Goal: Task Accomplishment & Management: Use online tool/utility

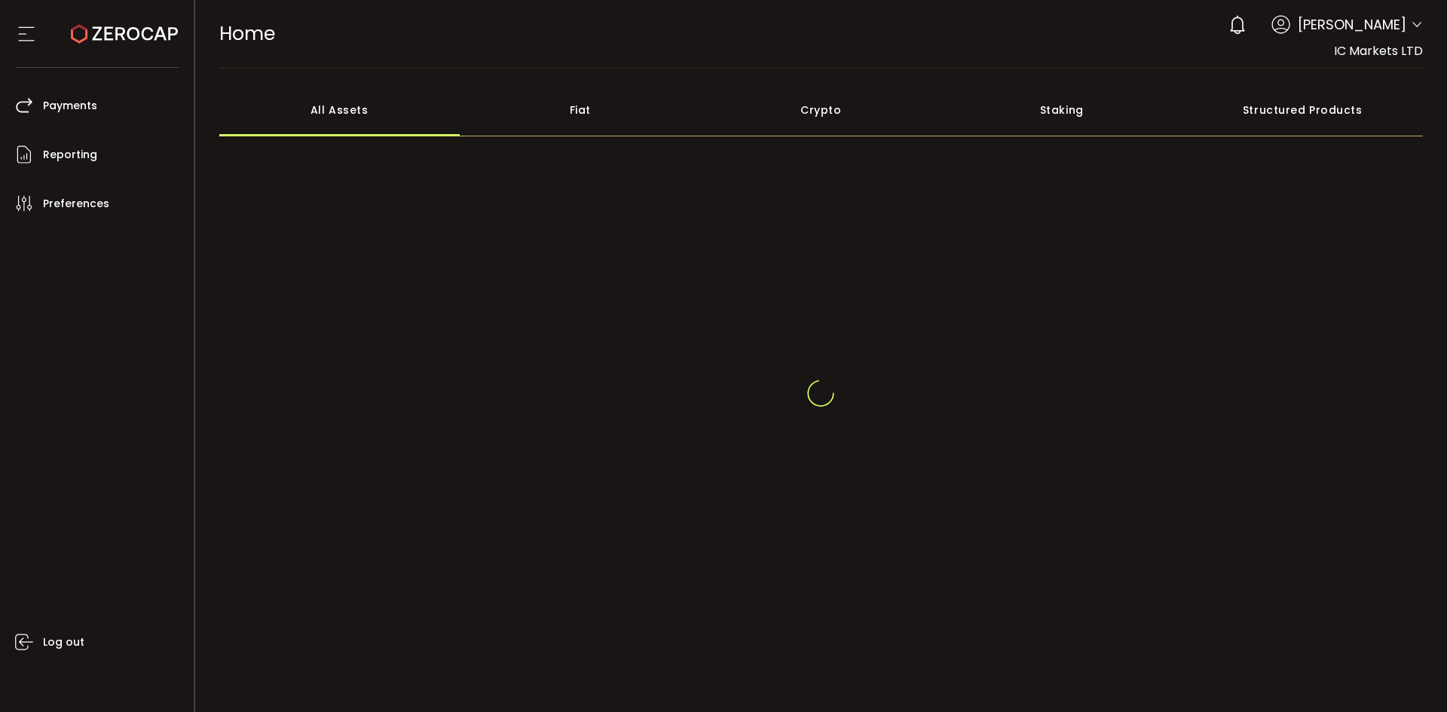
click at [1364, 34] on span "Anand Varghese" at bounding box center [1351, 24] width 108 height 20
click at [1398, 28] on span "Anand Varghese" at bounding box center [1351, 24] width 108 height 20
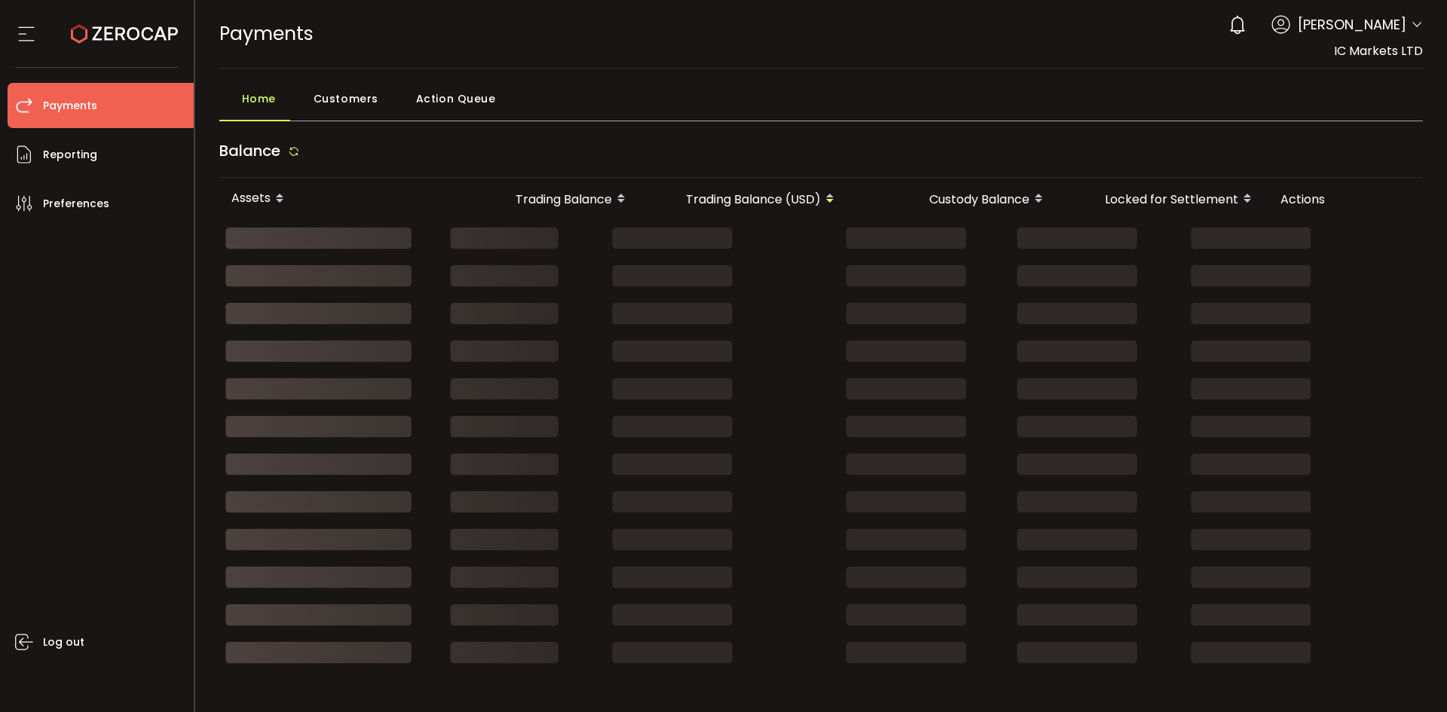
click at [1410, 27] on icon at bounding box center [1416, 25] width 12 height 12
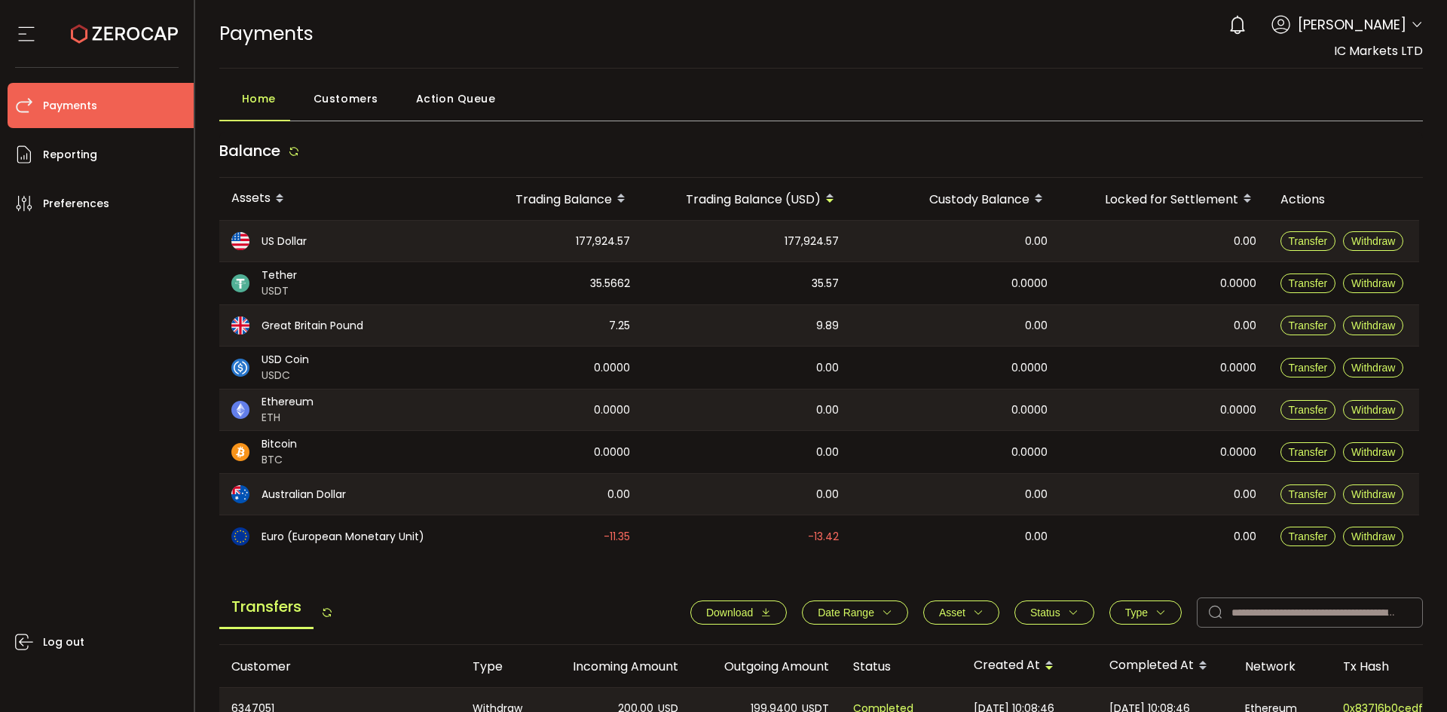
click at [1414, 20] on icon at bounding box center [1416, 25] width 12 height 12
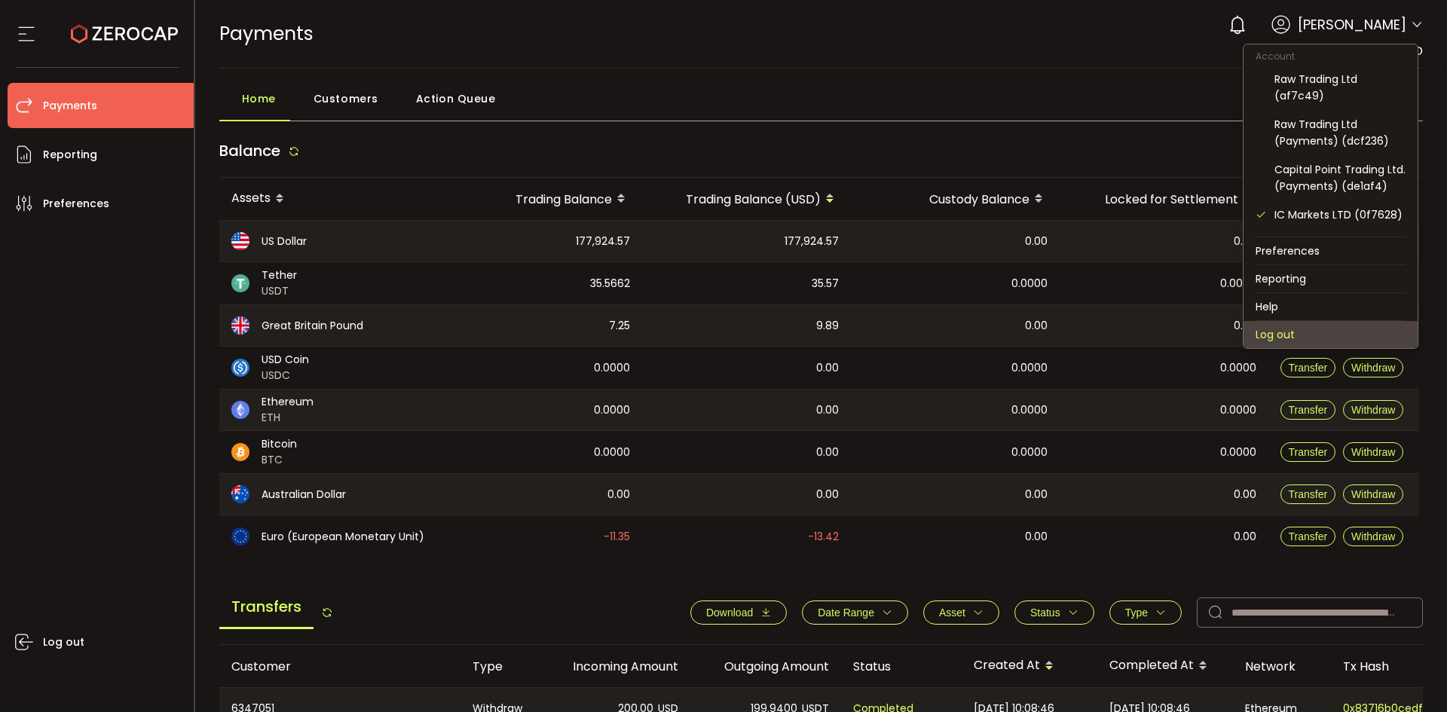
click at [1334, 325] on li "Log out" at bounding box center [1330, 334] width 174 height 27
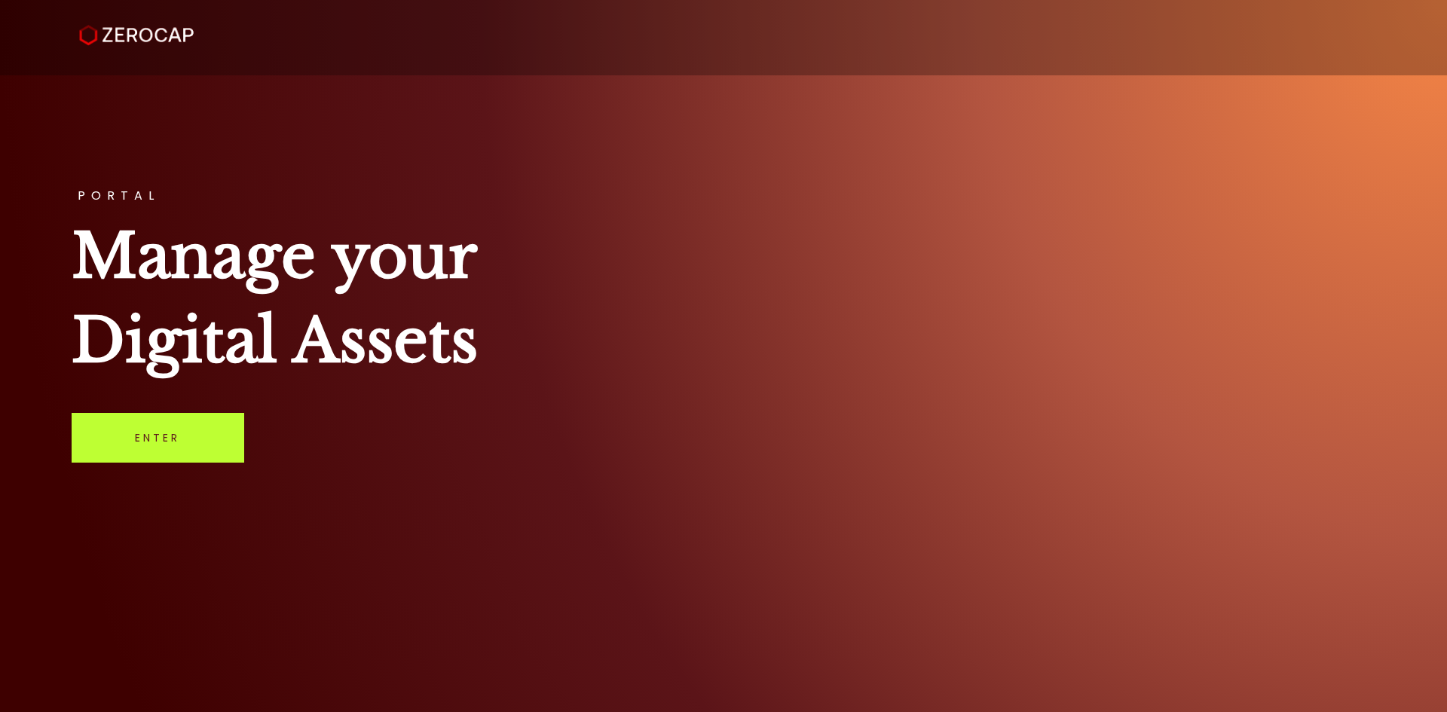
click at [130, 442] on link "Enter" at bounding box center [158, 438] width 173 height 50
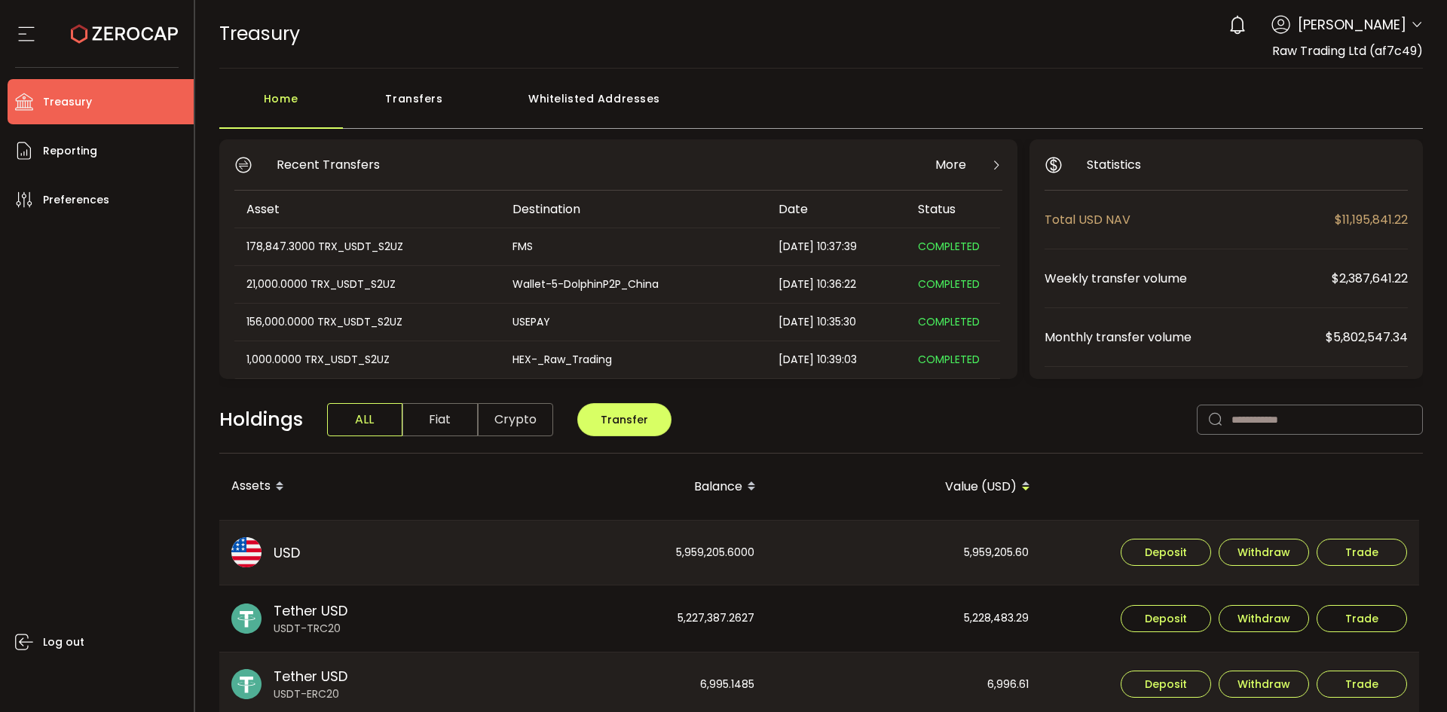
click at [277, 96] on div "Home" at bounding box center [281, 106] width 124 height 45
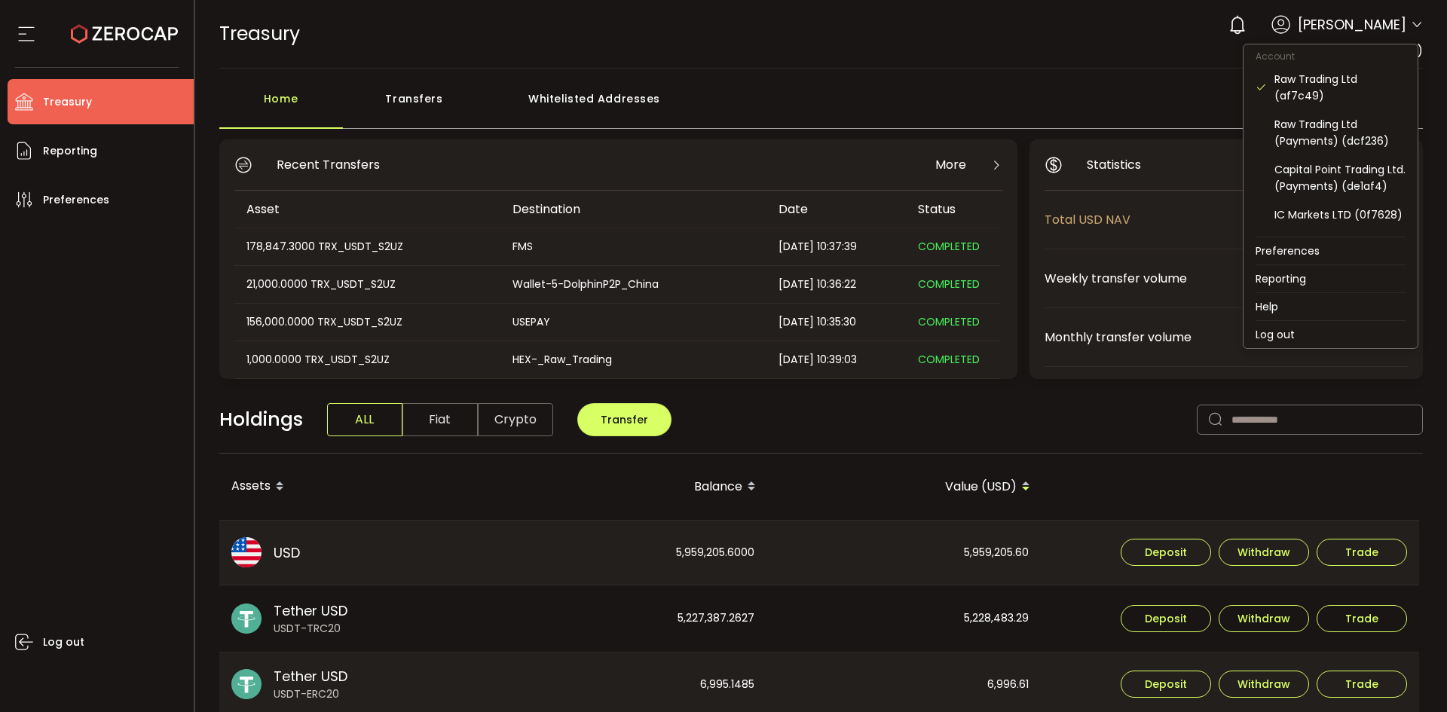
click at [1410, 25] on icon at bounding box center [1416, 25] width 12 height 12
click at [1376, 229] on div "Raw Trading Ltd (af7c49) Raw Trading Ltd (Payments) (dcf236) Capital Point Trad…" at bounding box center [1330, 151] width 174 height 172
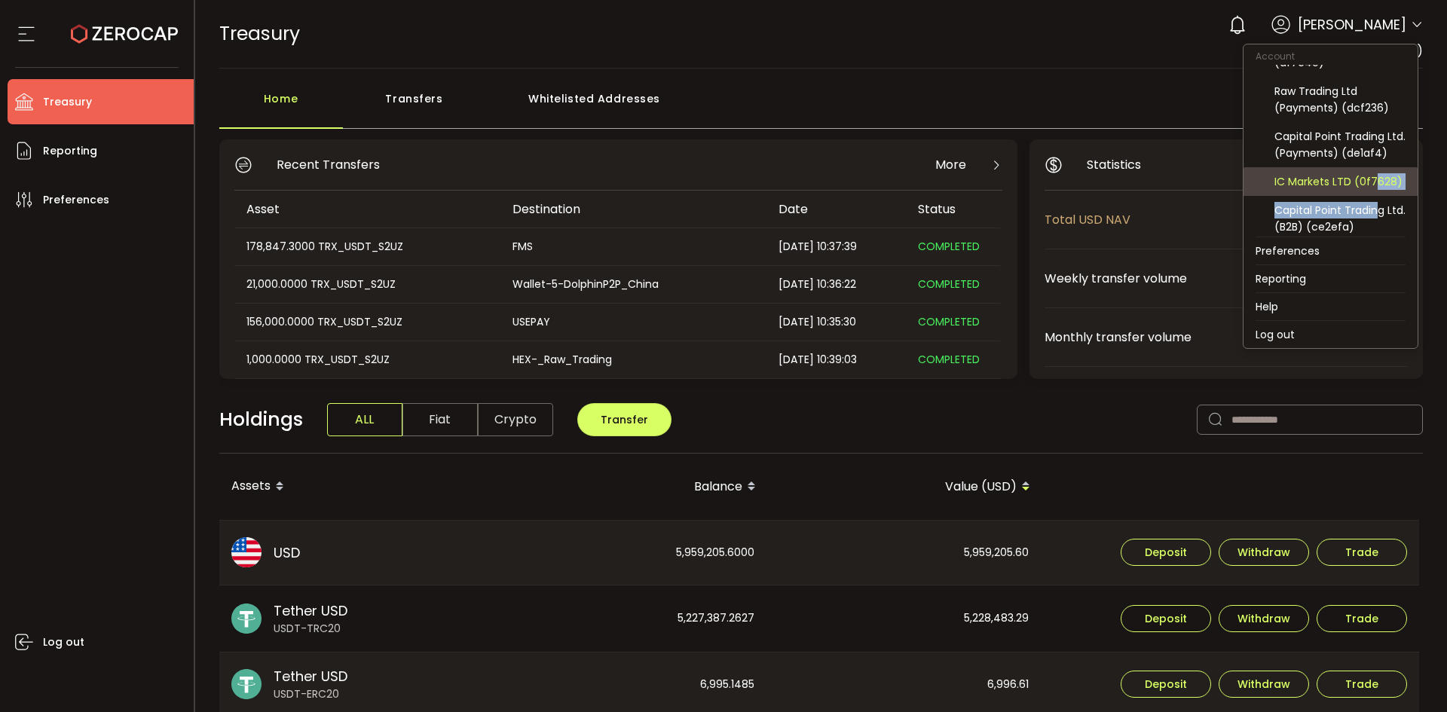
click at [1376, 190] on div "IC Markets LTD (0f7628)" at bounding box center [1339, 181] width 131 height 17
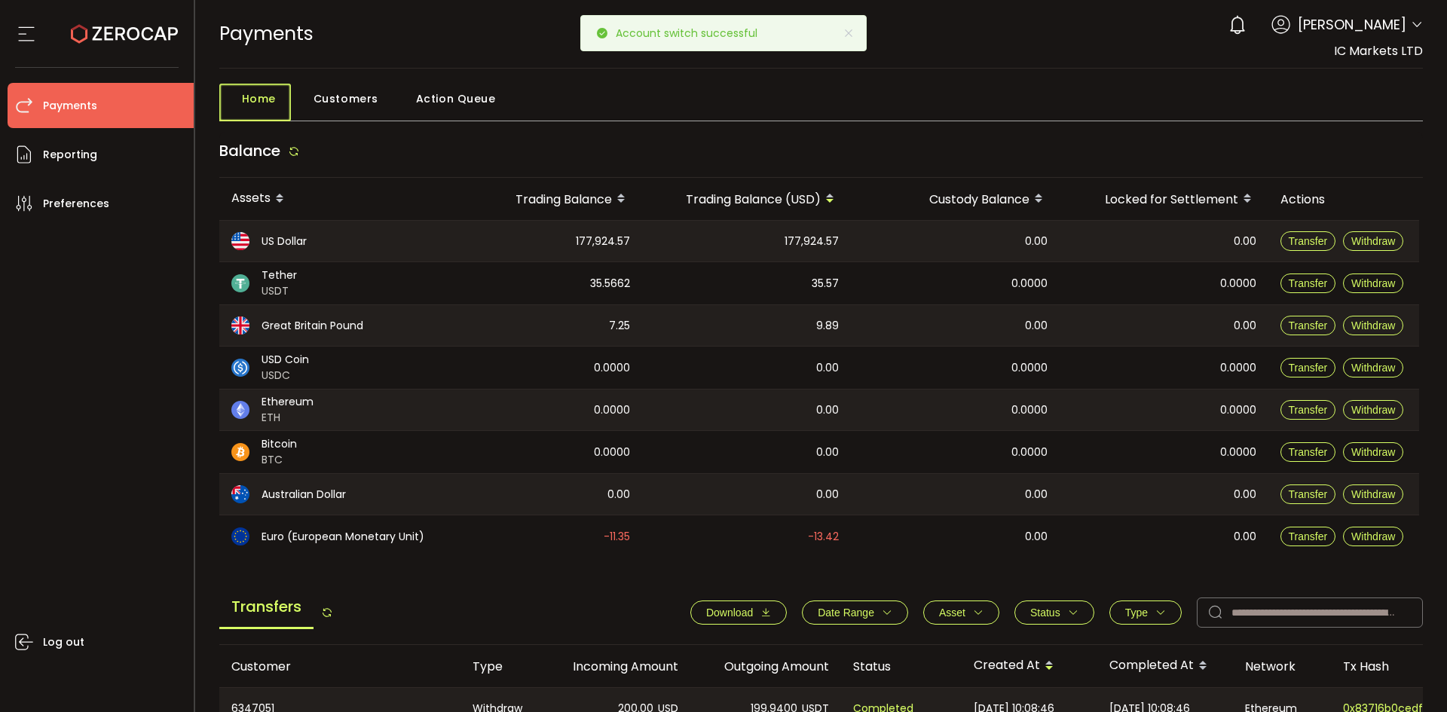
click at [258, 96] on span "Home" at bounding box center [259, 99] width 34 height 30
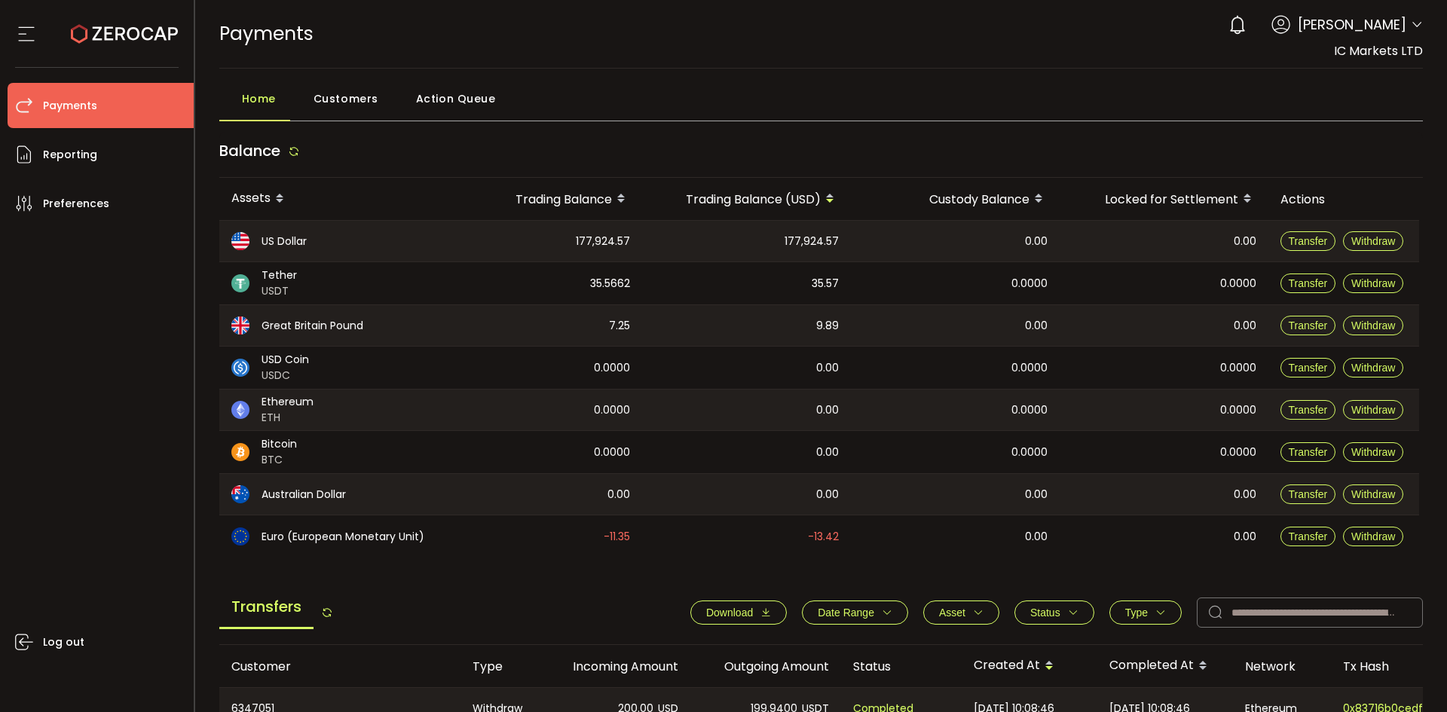
click at [848, 616] on span "Date Range" at bounding box center [845, 612] width 57 height 12
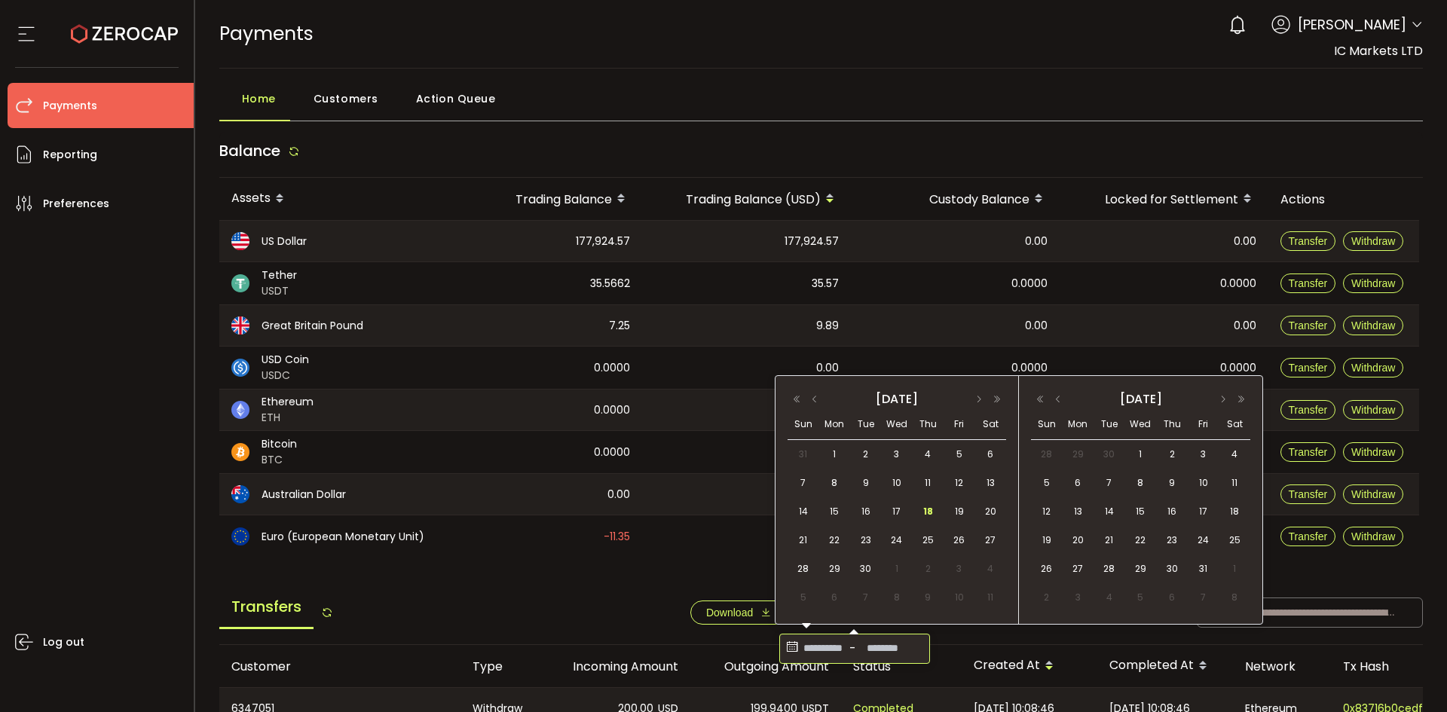
click at [809, 649] on input at bounding box center [822, 649] width 45 height 24
click at [866, 511] on span "16" at bounding box center [866, 512] width 18 height 18
click at [892, 513] on span "17" at bounding box center [897, 512] width 18 height 18
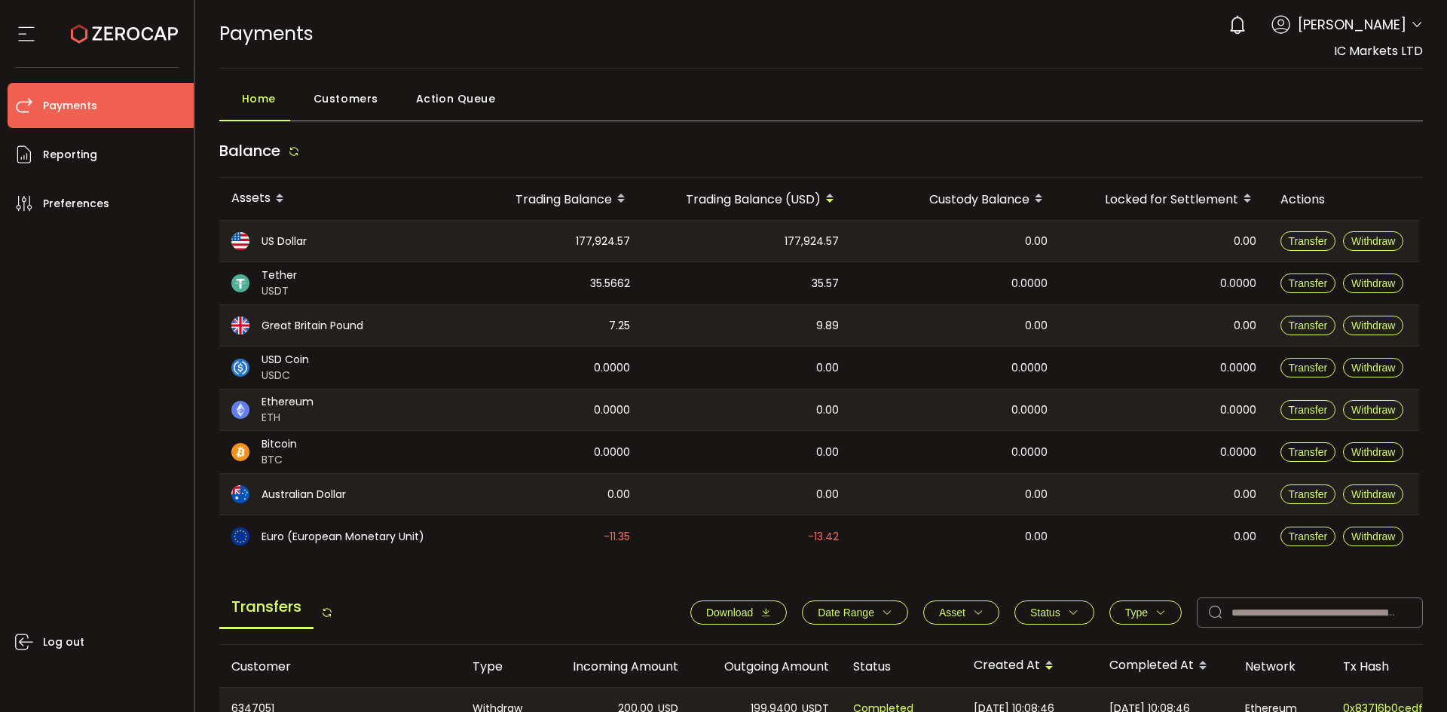
click at [732, 615] on span "Download" at bounding box center [729, 612] width 47 height 12
click at [1410, 21] on icon at bounding box center [1416, 25] width 12 height 12
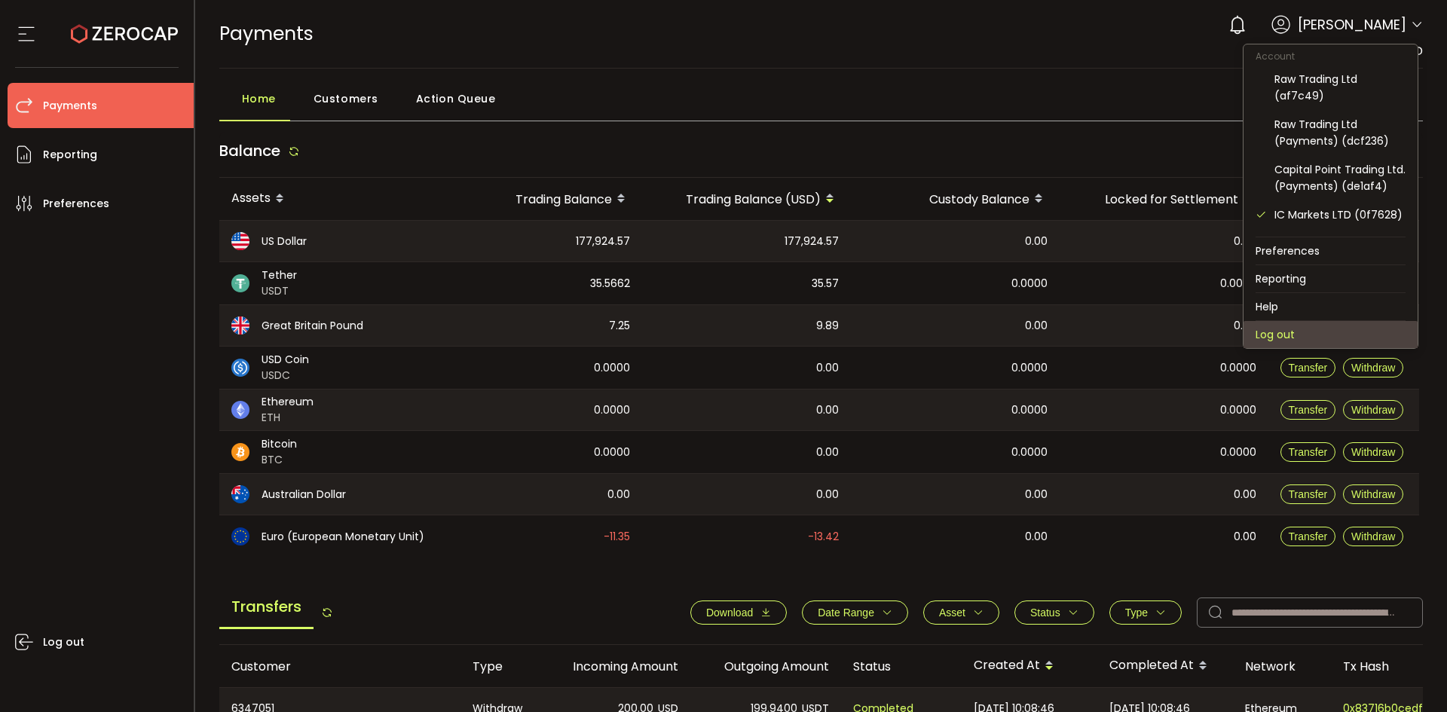
click at [1306, 329] on li "Log out" at bounding box center [1330, 334] width 174 height 27
